Goal: Information Seeking & Learning: Learn about a topic

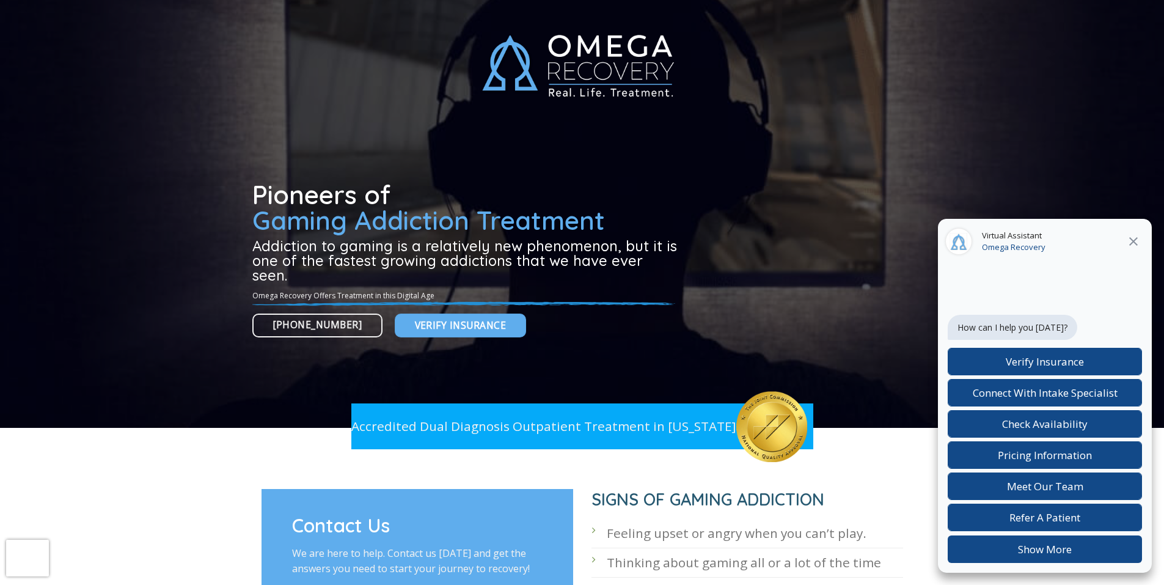
scroll to position [45, 0]
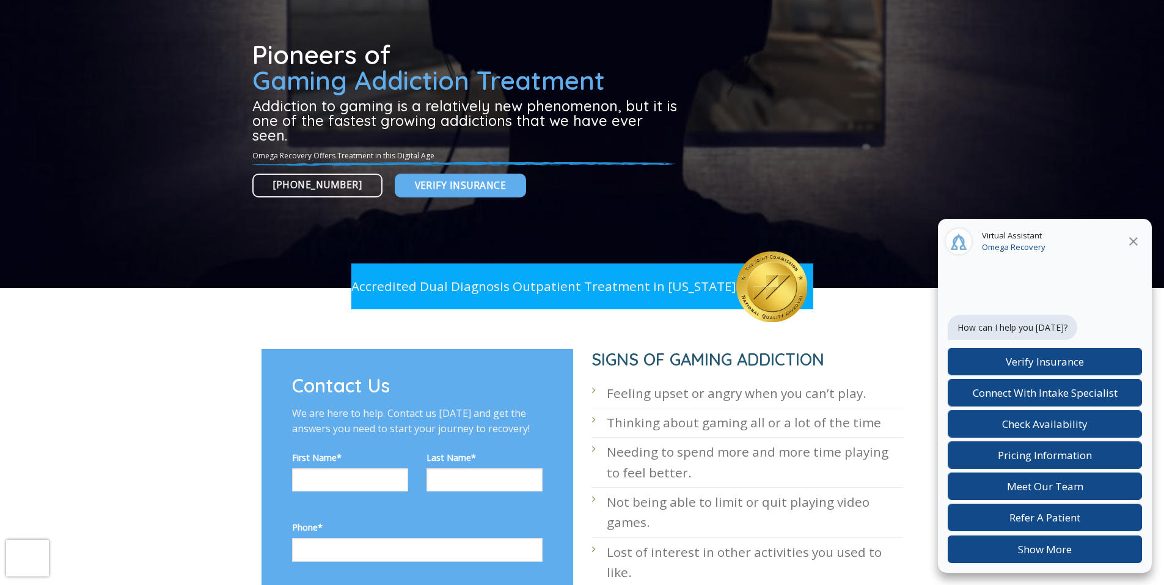
click at [445, 112] on h3 "Addiction to gaming is a relatively new phenomenon, but it is one of the fastes…" at bounding box center [466, 120] width 429 height 44
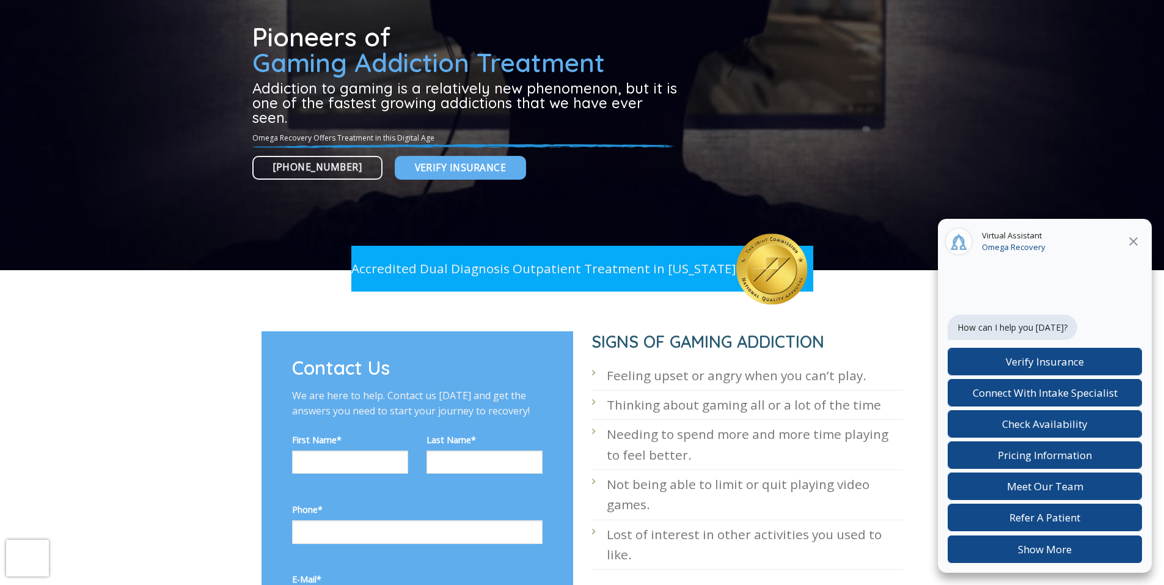
scroll to position [158, 0]
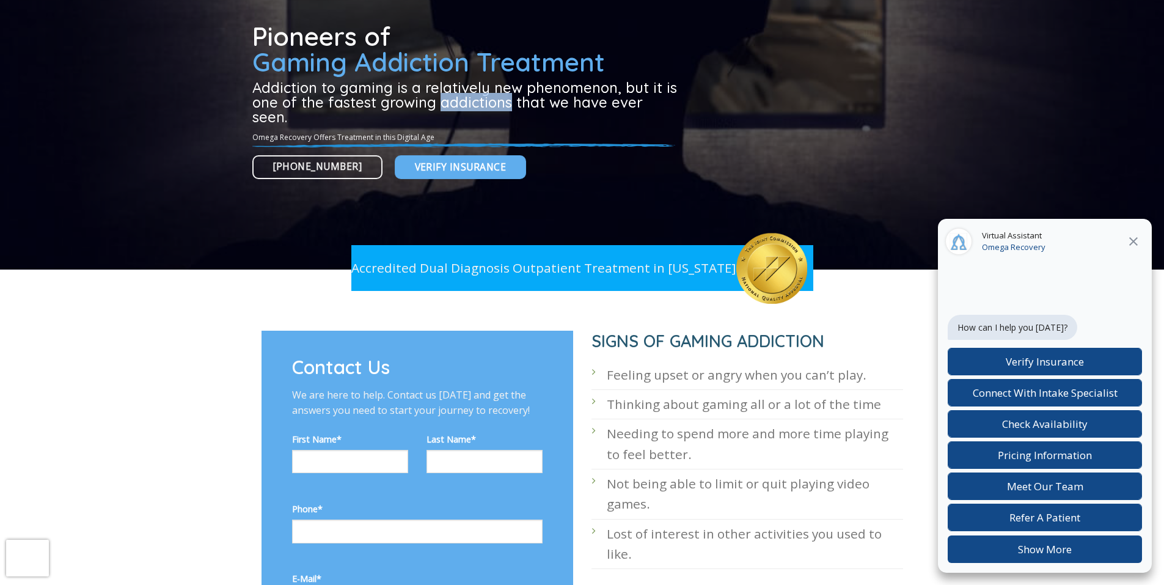
click at [479, 97] on h3 "Addiction to gaming is a relatively new phenomenon, but it is one of the fastes…" at bounding box center [466, 102] width 429 height 44
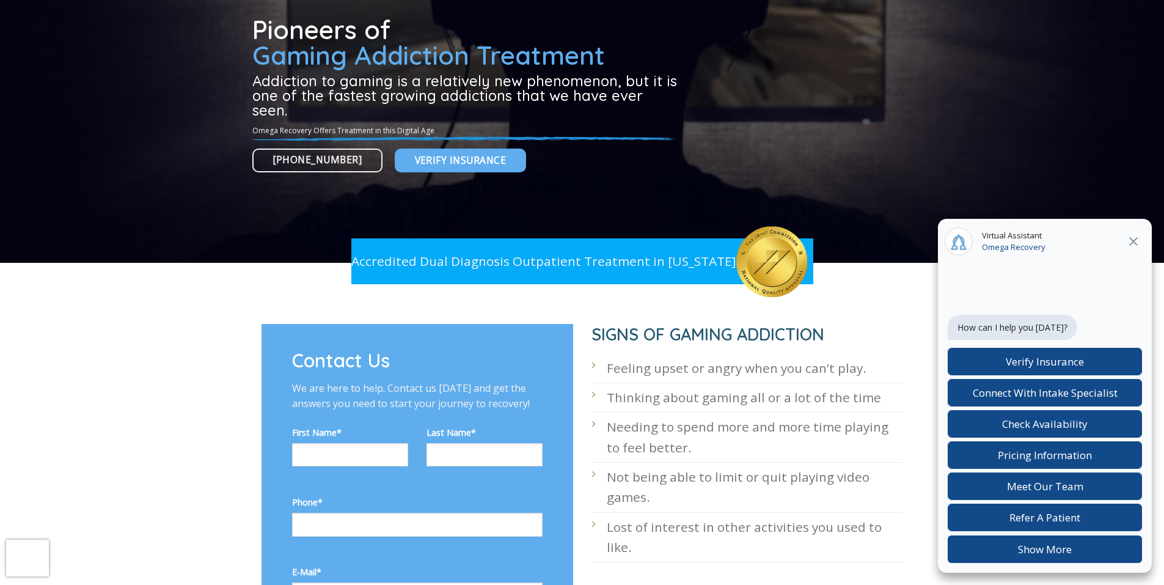
click at [479, 97] on h3 "Addiction to gaming is a relatively new phenomenon, but it is one of the fastes…" at bounding box center [466, 95] width 429 height 44
click at [443, 192] on div at bounding box center [582, 49] width 660 height 428
click at [479, 97] on h3 "Addiction to gaming is a relatively new phenomenon, but it is one of the fastes…" at bounding box center [466, 95] width 429 height 44
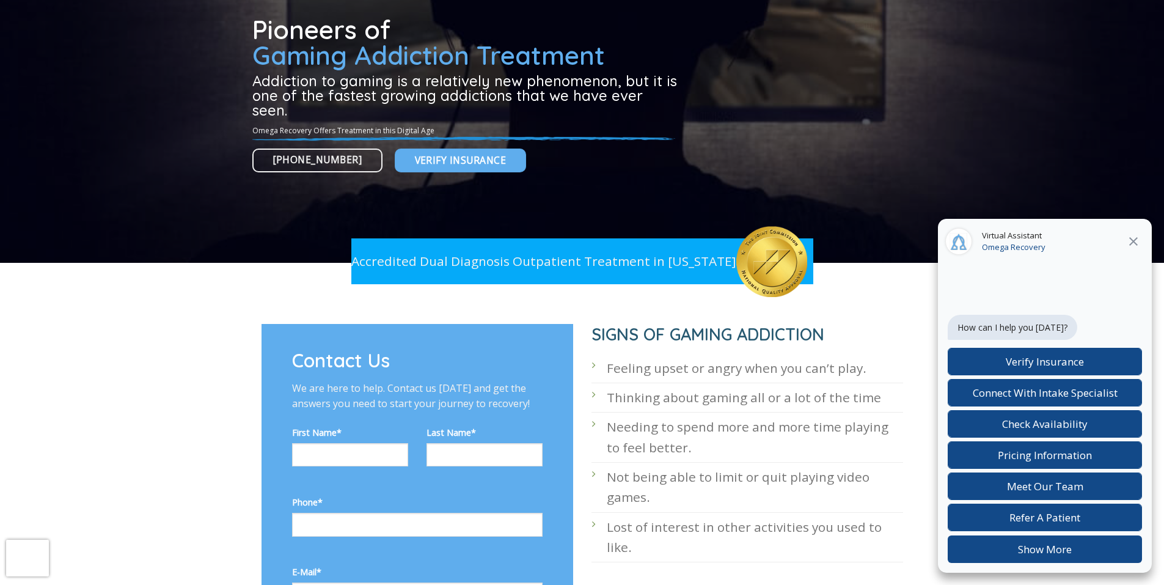
click at [442, 191] on div at bounding box center [582, 49] width 660 height 428
click at [444, 185] on div at bounding box center [582, 49] width 660 height 428
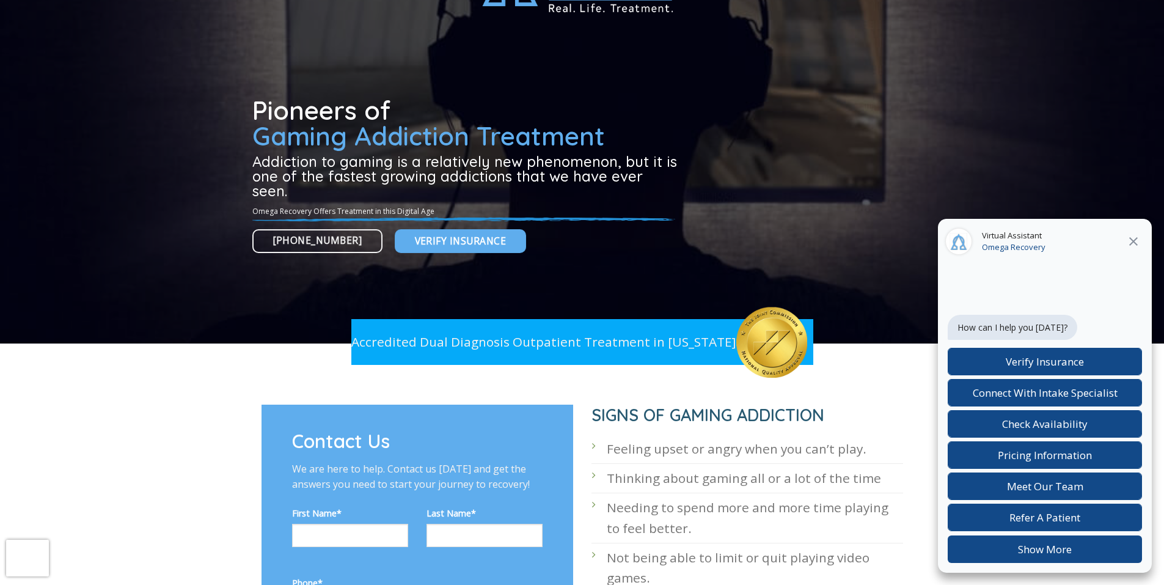
scroll to position [87, 0]
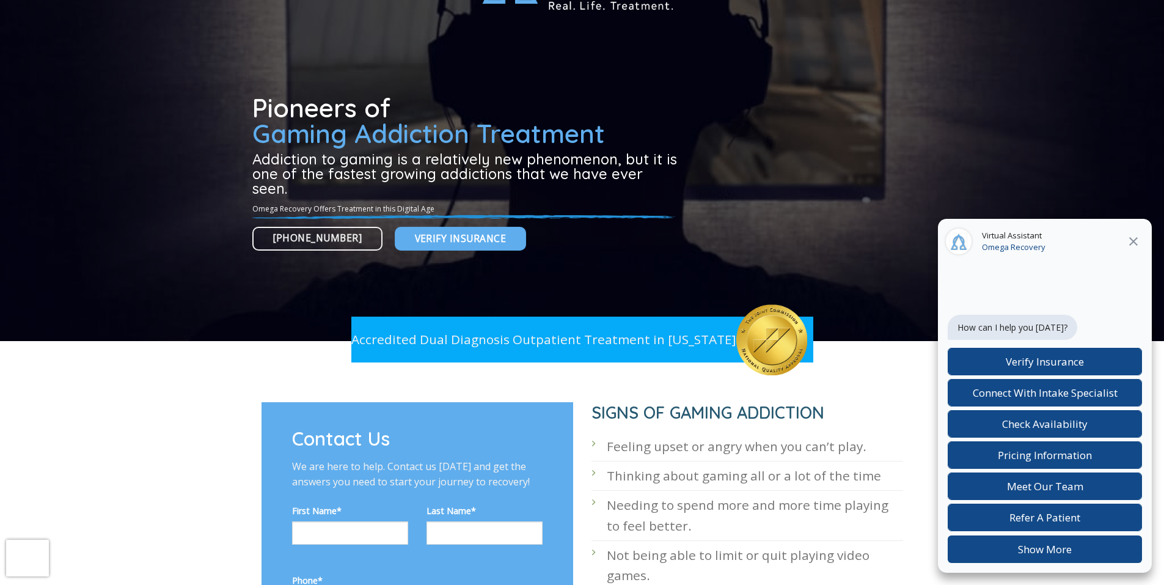
click at [446, 185] on h3 "Addiction to gaming is a relatively new phenomenon, but it is one of the fastes…" at bounding box center [466, 174] width 429 height 44
click at [480, 97] on h1 "Pioneers of Gaming Addiction Treatment" at bounding box center [466, 120] width 429 height 51
click at [443, 190] on h3 "Addiction to gaming is a relatively new phenomenon, but it is one of the fastes…" at bounding box center [466, 174] width 429 height 44
click at [446, 186] on h3 "Addiction to gaming is a relatively new phenomenon, but it is one of the fastes…" at bounding box center [466, 174] width 429 height 44
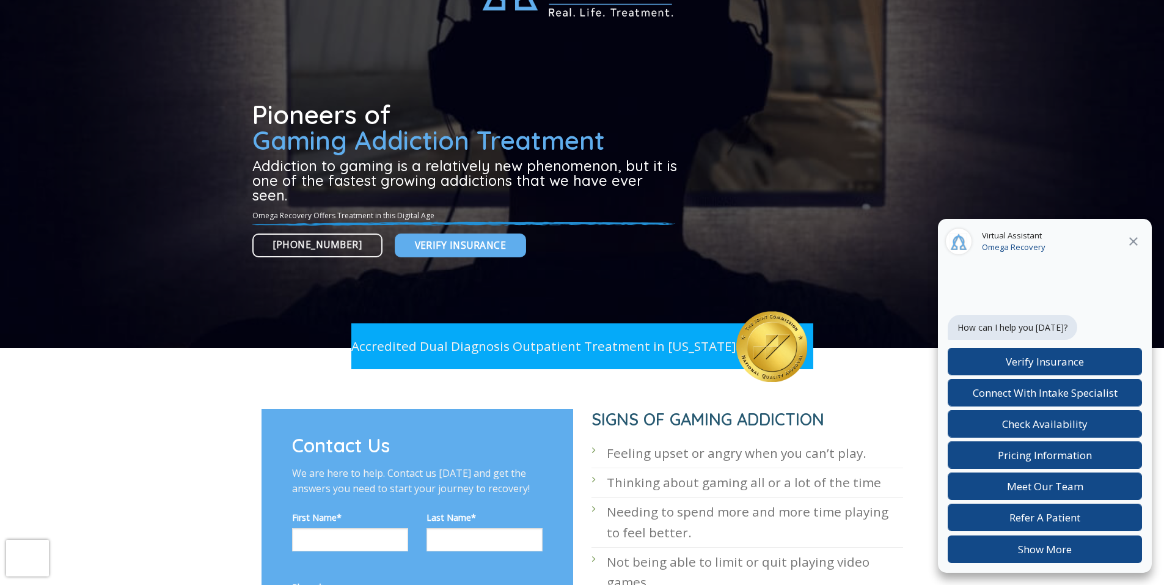
scroll to position [64, 0]
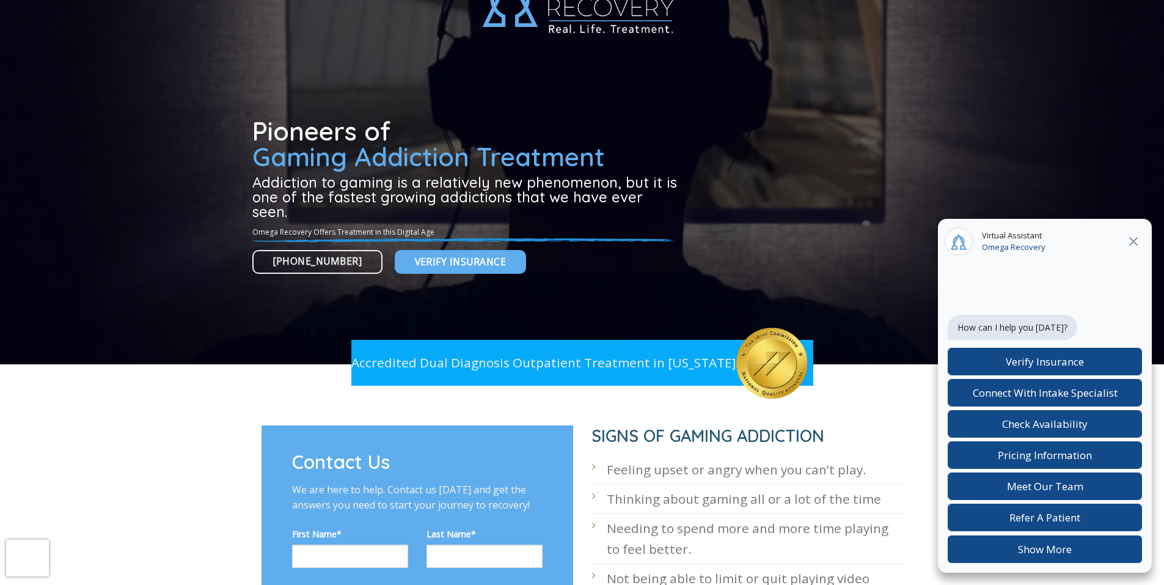
click at [480, 91] on div at bounding box center [582, 150] width 660 height 428
click at [480, 90] on div at bounding box center [582, 150] width 660 height 428
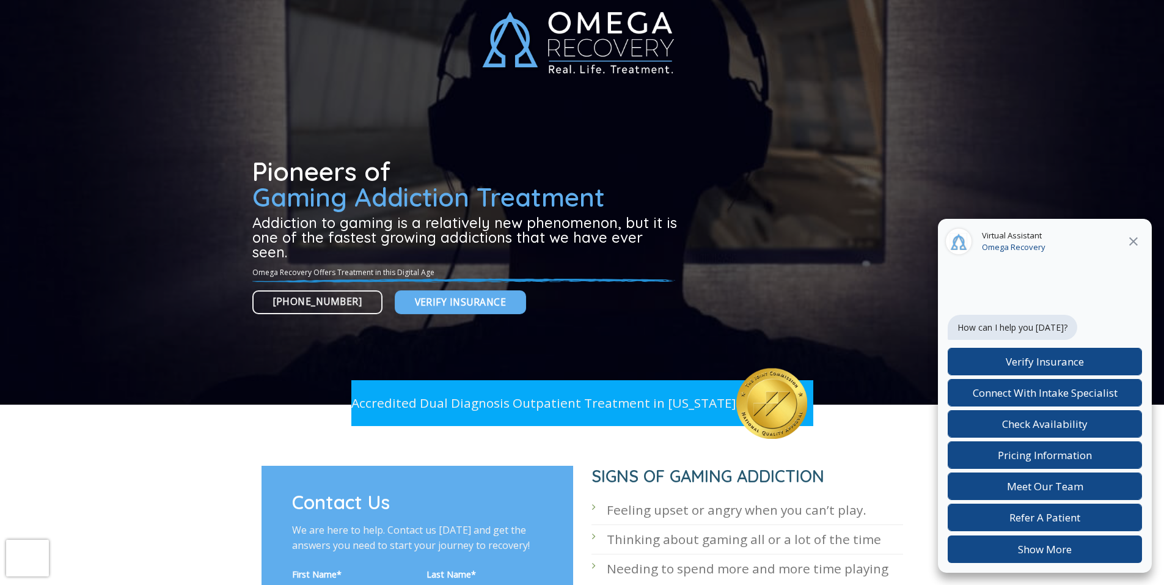
scroll to position [0, 0]
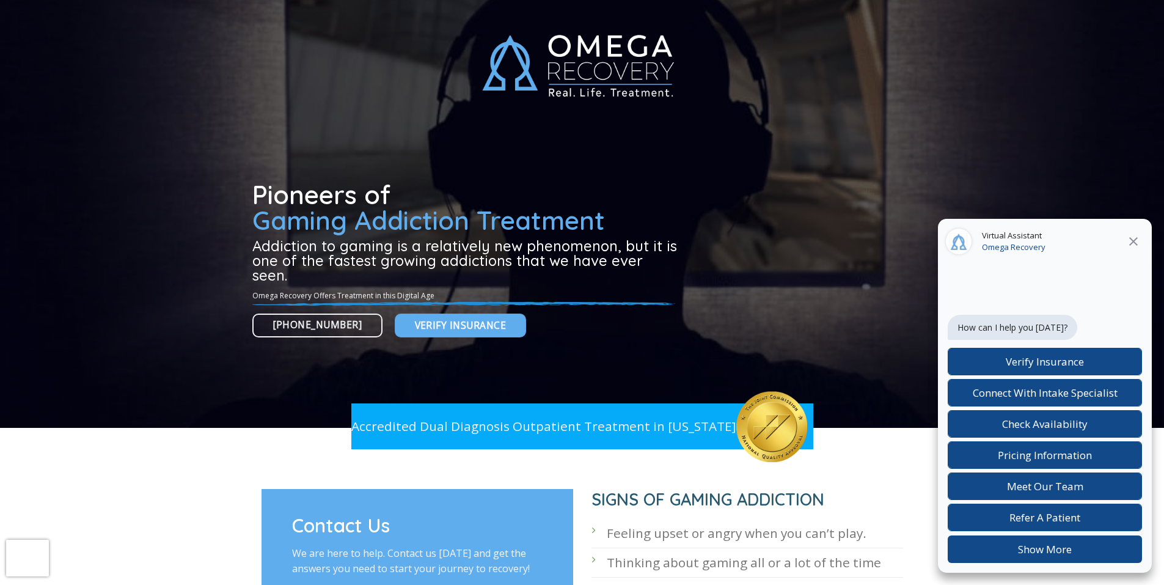
click at [480, 90] on img at bounding box center [582, 66] width 224 height 90
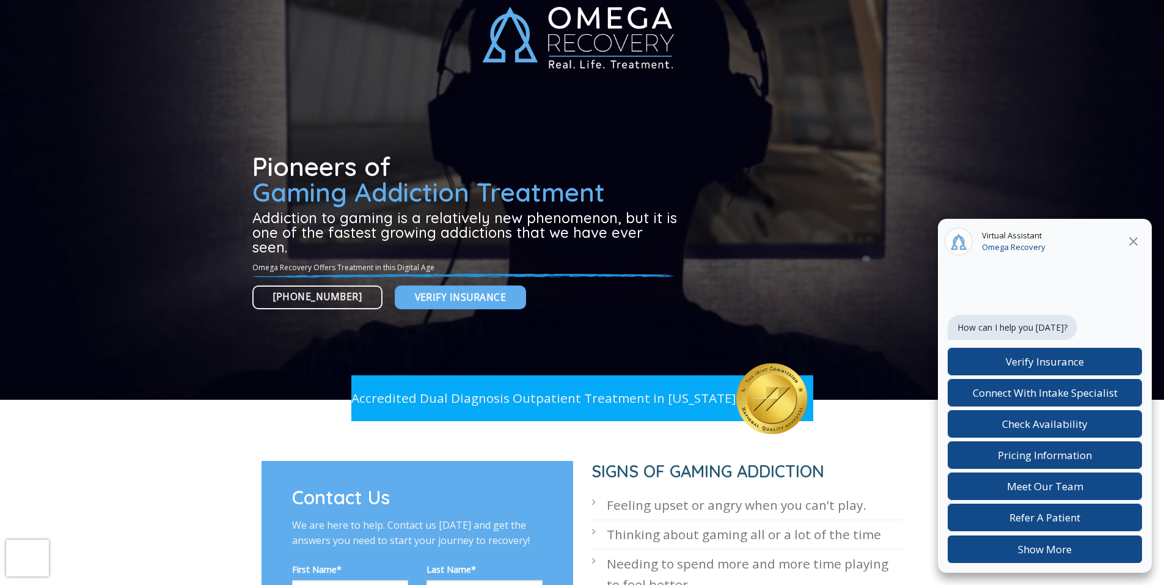
scroll to position [28, 0]
click at [632, 83] on img at bounding box center [582, 38] width 224 height 90
click at [584, 84] on div at bounding box center [582, 186] width 660 height 428
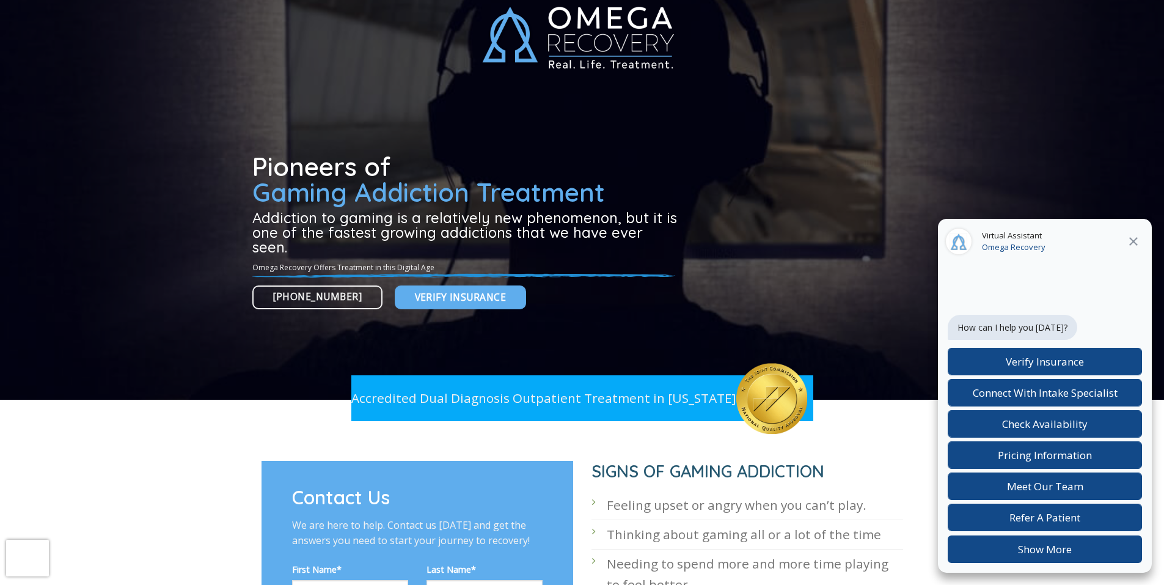
click at [608, 83] on div at bounding box center [582, 186] width 660 height 428
click at [608, 84] on div at bounding box center [582, 186] width 660 height 428
click at [608, 83] on div at bounding box center [582, 186] width 660 height 428
click at [608, 84] on div at bounding box center [582, 186] width 660 height 428
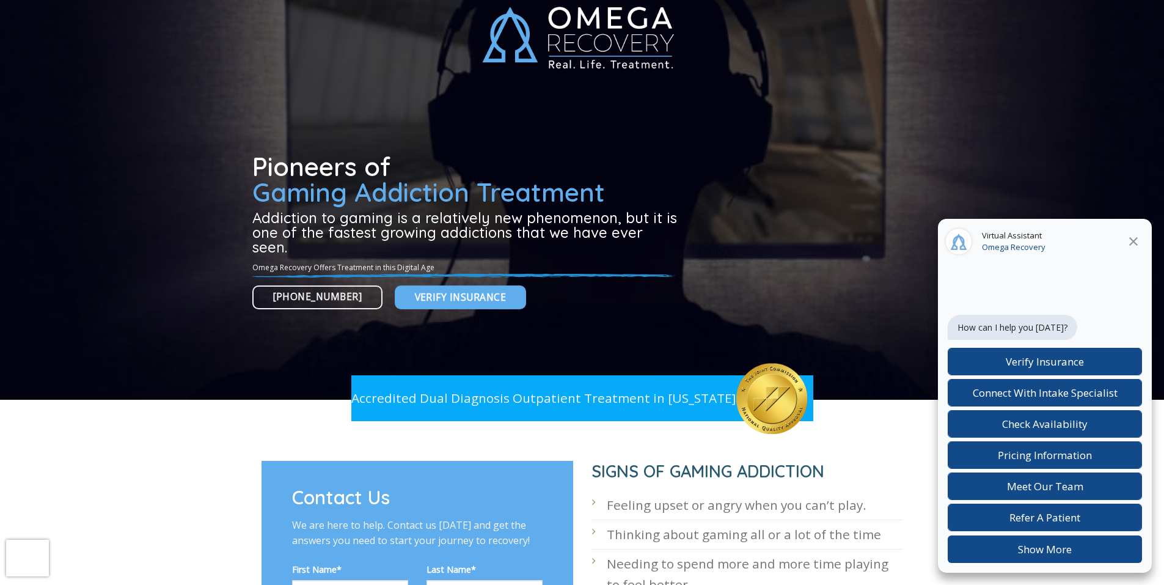
click at [608, 83] on div at bounding box center [582, 186] width 660 height 428
click at [608, 84] on div at bounding box center [582, 186] width 660 height 428
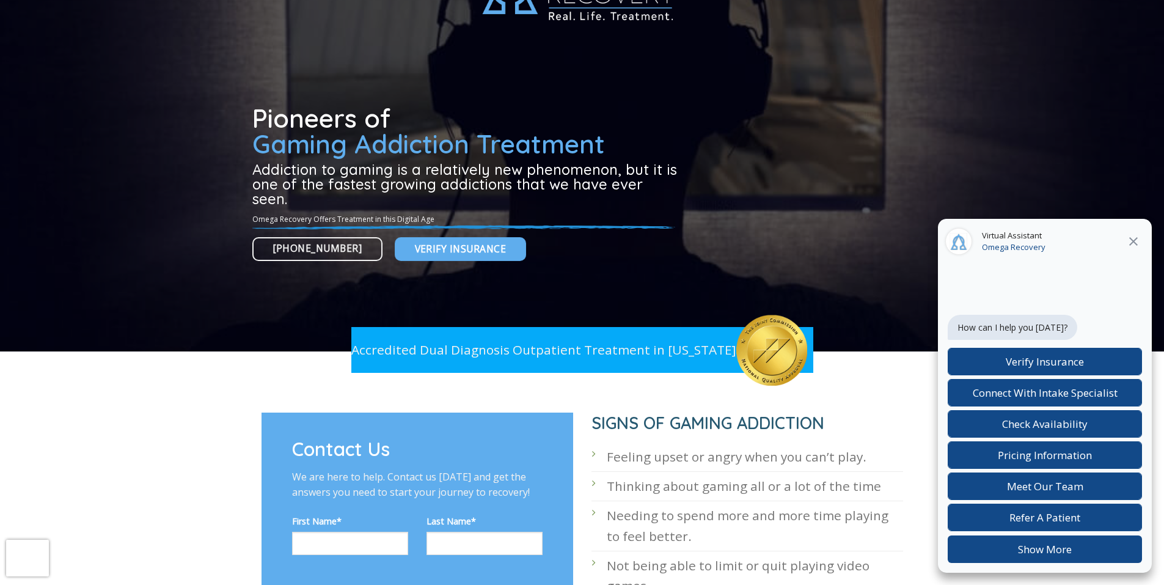
click at [232, 151] on div at bounding box center [582, 138] width 1164 height 428
click at [232, 150] on div at bounding box center [582, 138] width 1164 height 428
click at [278, 411] on div at bounding box center [582, 391] width 1164 height 43
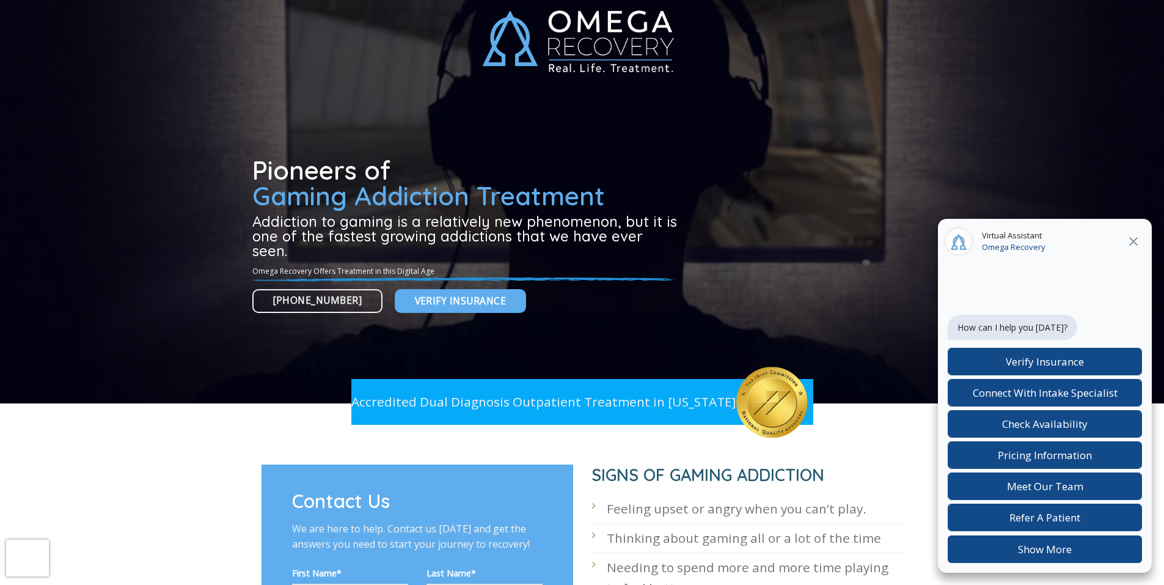
scroll to position [24, 0]
click at [1121, 54] on div at bounding box center [582, 190] width 1164 height 428
click at [1121, 53] on div at bounding box center [582, 190] width 1164 height 428
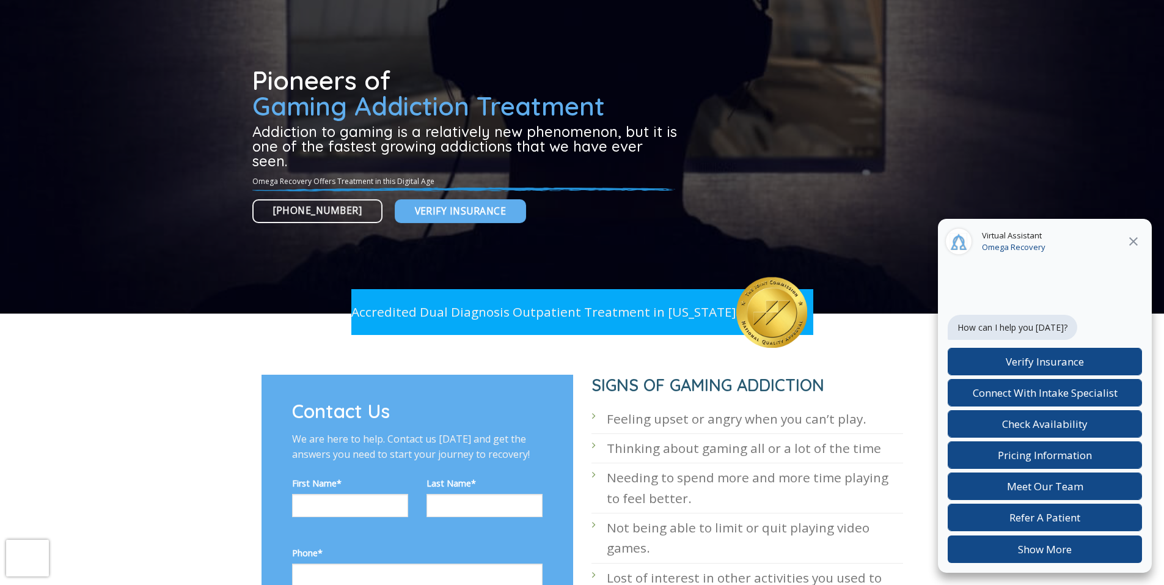
scroll to position [72, 0]
